Goal: Transaction & Acquisition: Subscribe to service/newsletter

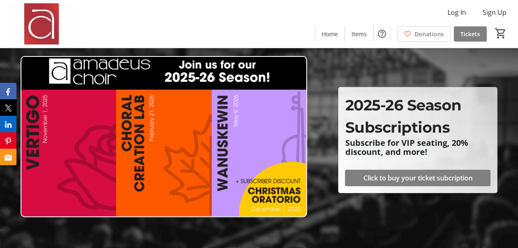
click at [436, 210] on div at bounding box center [259, 124] width 518 height 248
click at [406, 175] on span "Click to buy your ticket subcription" at bounding box center [417, 178] width 109 height 10
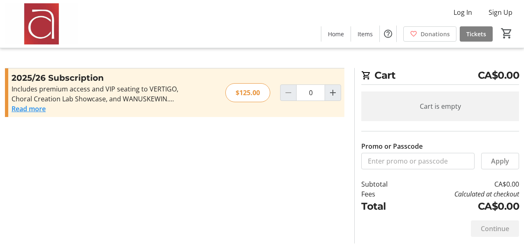
click at [31, 107] on button "Read more" at bounding box center [29, 109] width 34 height 10
